Goal: Understand process/instructions: Learn how to perform a task or action

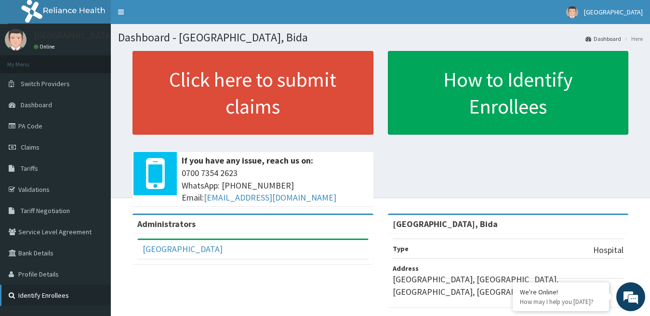
click at [40, 297] on link "Identify Enrollees" at bounding box center [55, 295] width 111 height 21
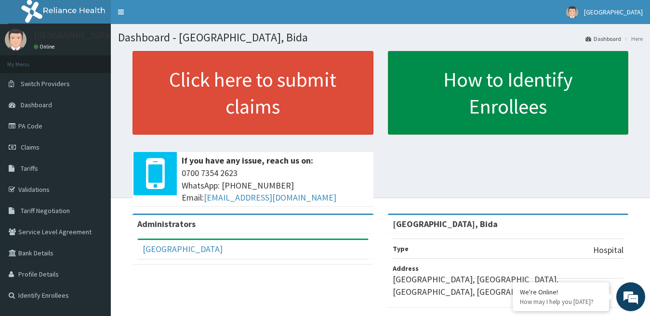
click at [471, 105] on link "How to Identify Enrollees" at bounding box center [508, 93] width 241 height 84
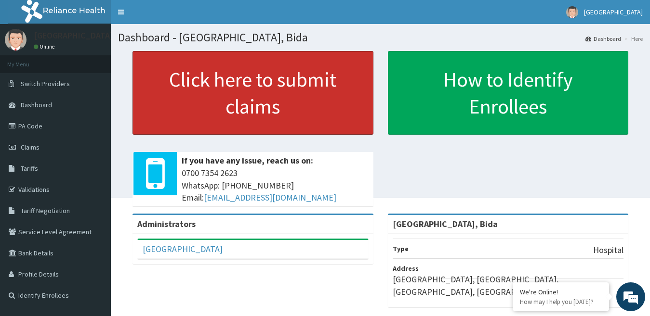
drag, startPoint x: 260, startPoint y: 95, endPoint x: 113, endPoint y: 88, distance: 147.6
click at [260, 96] on link "Click here to submit claims" at bounding box center [252, 93] width 241 height 84
